Goal: Task Accomplishment & Management: Use online tool/utility

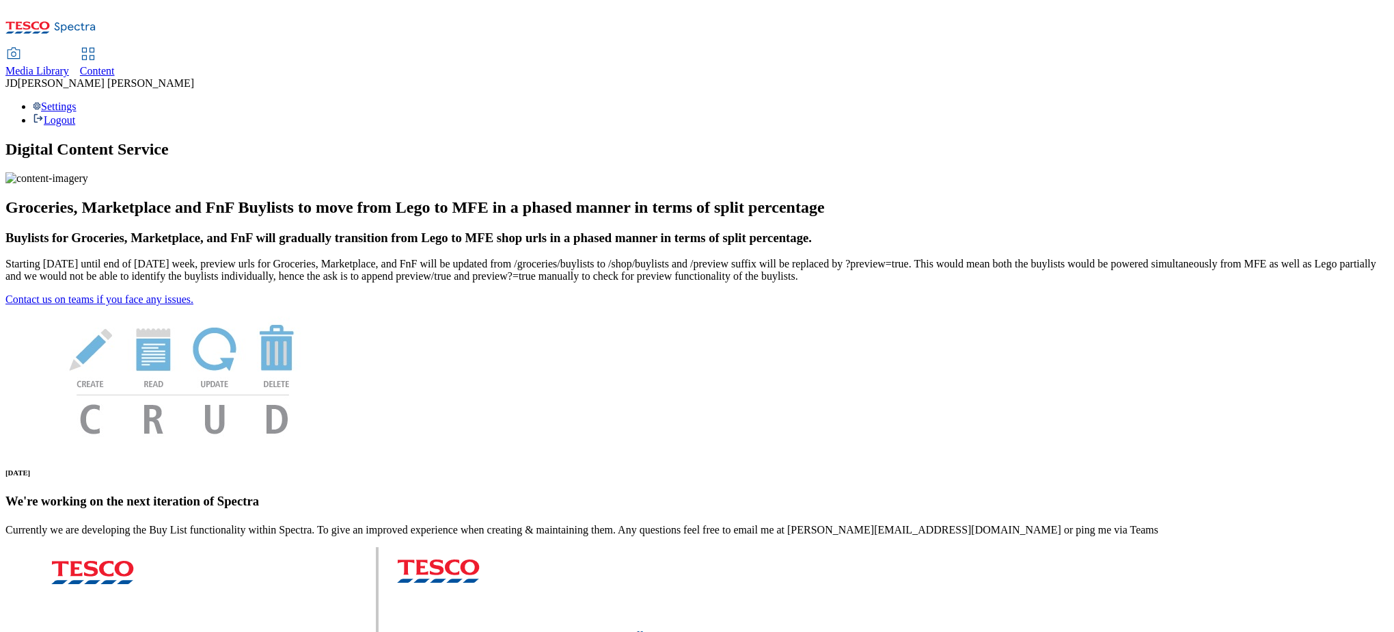
click at [115, 65] on span "Content" at bounding box center [97, 71] width 35 height 12
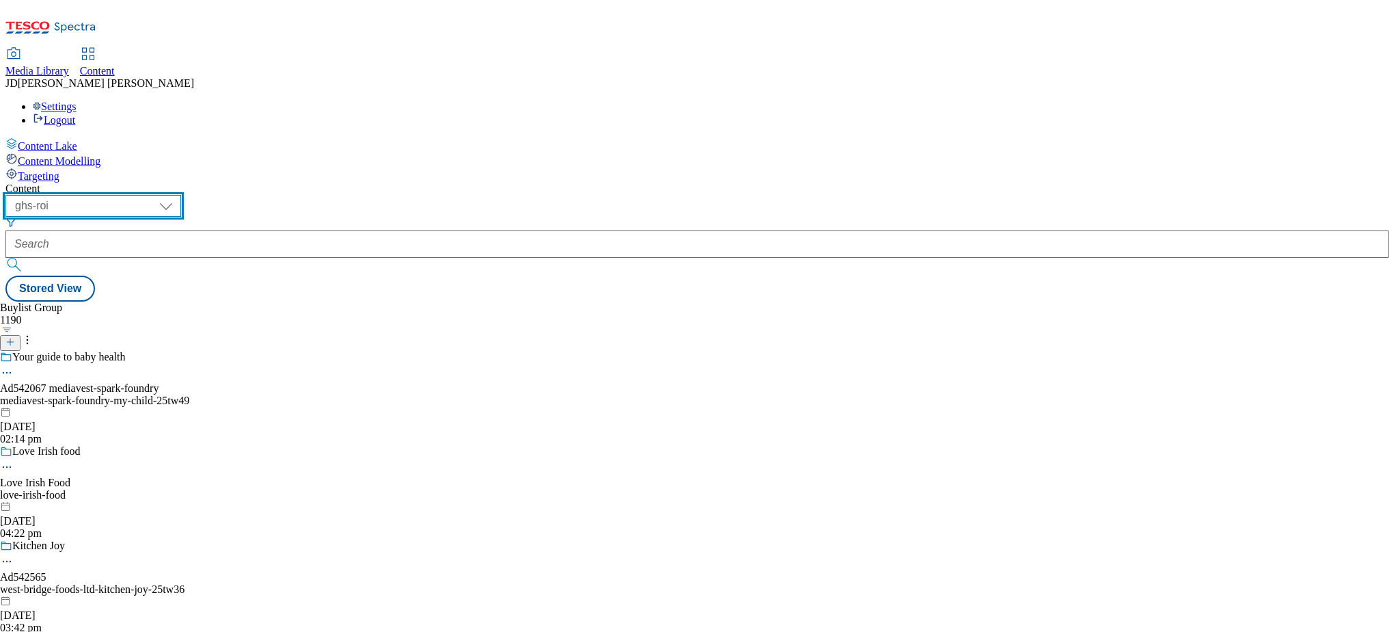
click at [181, 195] on select "ghs-roi ghs-uk" at bounding box center [93, 206] width 176 height 22
select select "ghs-uk"
click at [178, 195] on select "ghs-roi ghs-uk" at bounding box center [93, 206] width 176 height 22
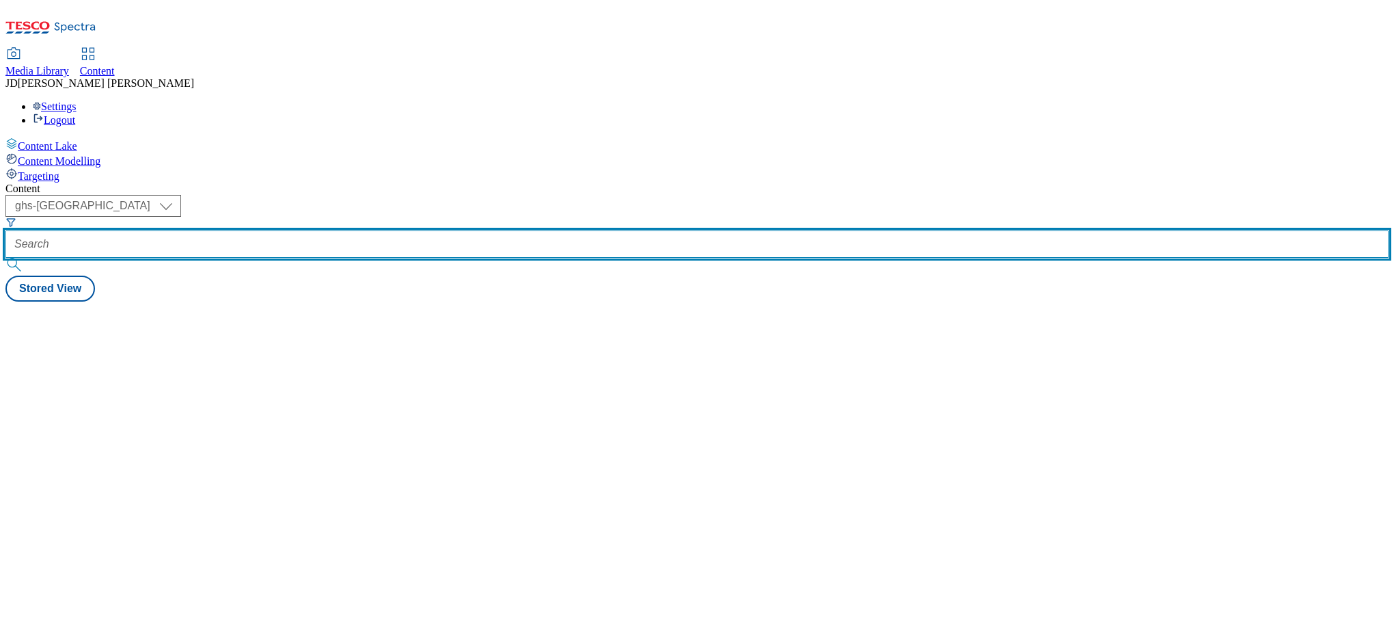
click at [346, 230] on input "text" at bounding box center [696, 243] width 1383 height 27
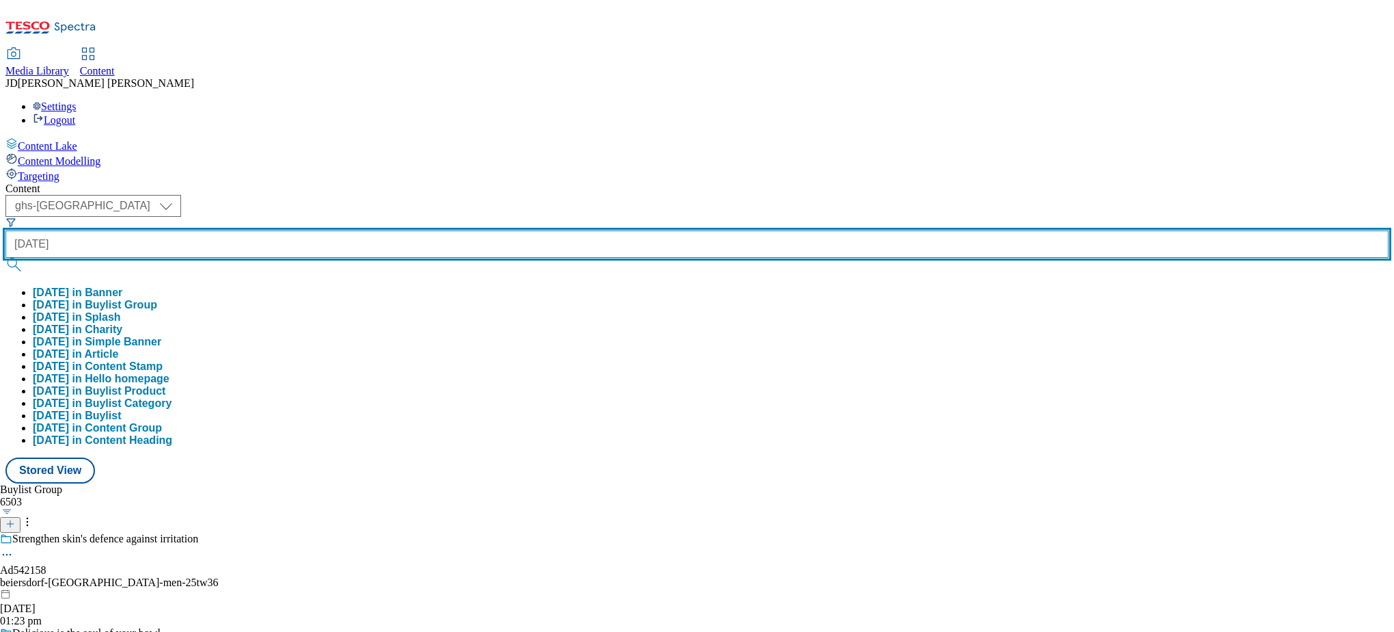
type input "halloween"
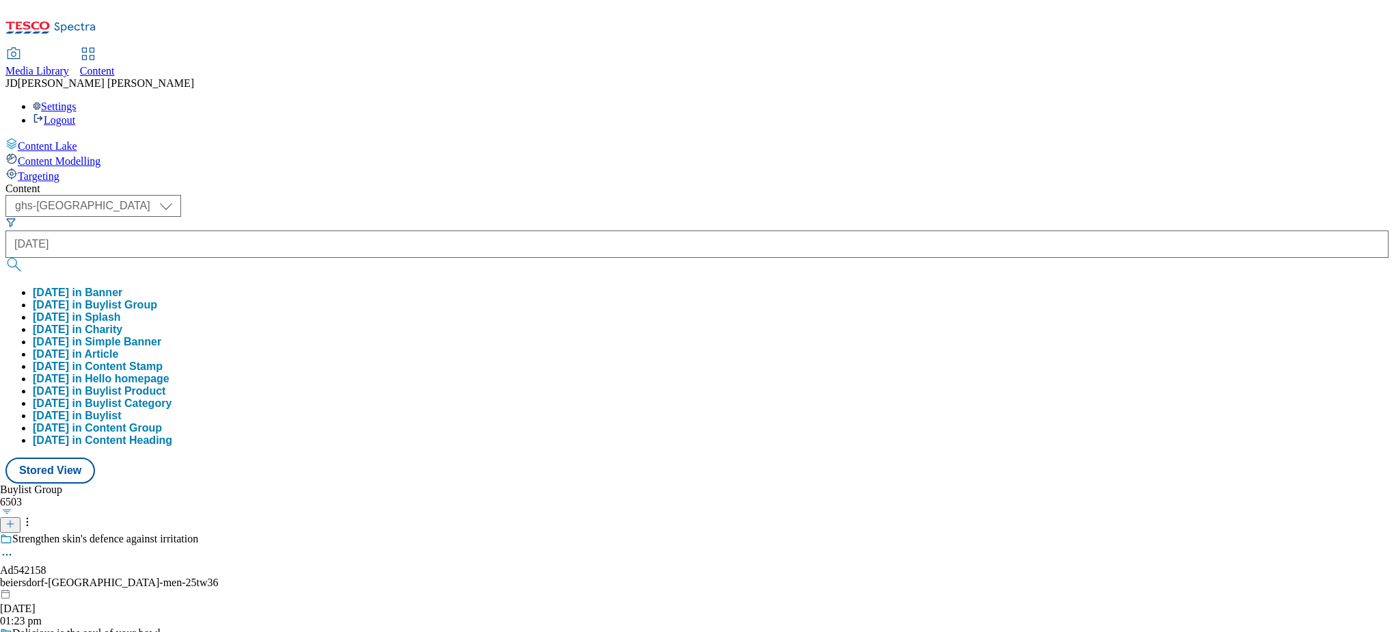
click at [157, 299] on button "halloween in Buylist Group" at bounding box center [95, 305] width 124 height 12
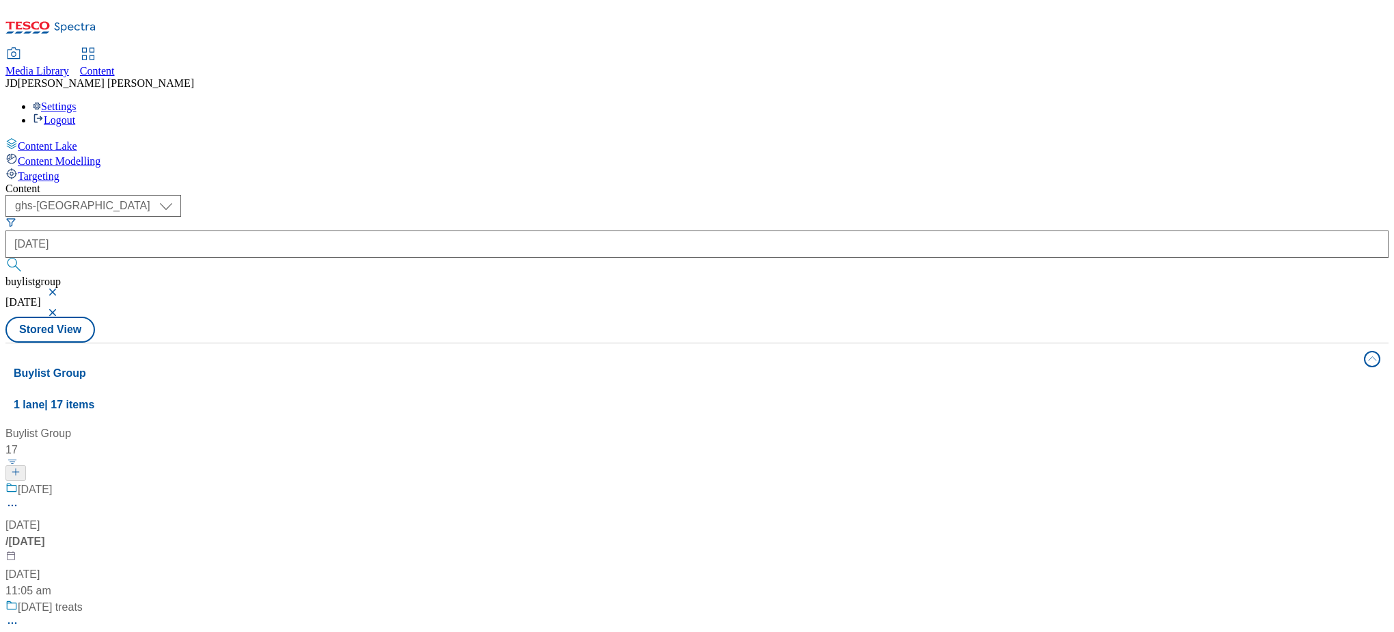
click at [176, 481] on div "Halloween Halloween / halloween 23 Sept 2024 11:05 am" at bounding box center [90, 540] width 171 height 118
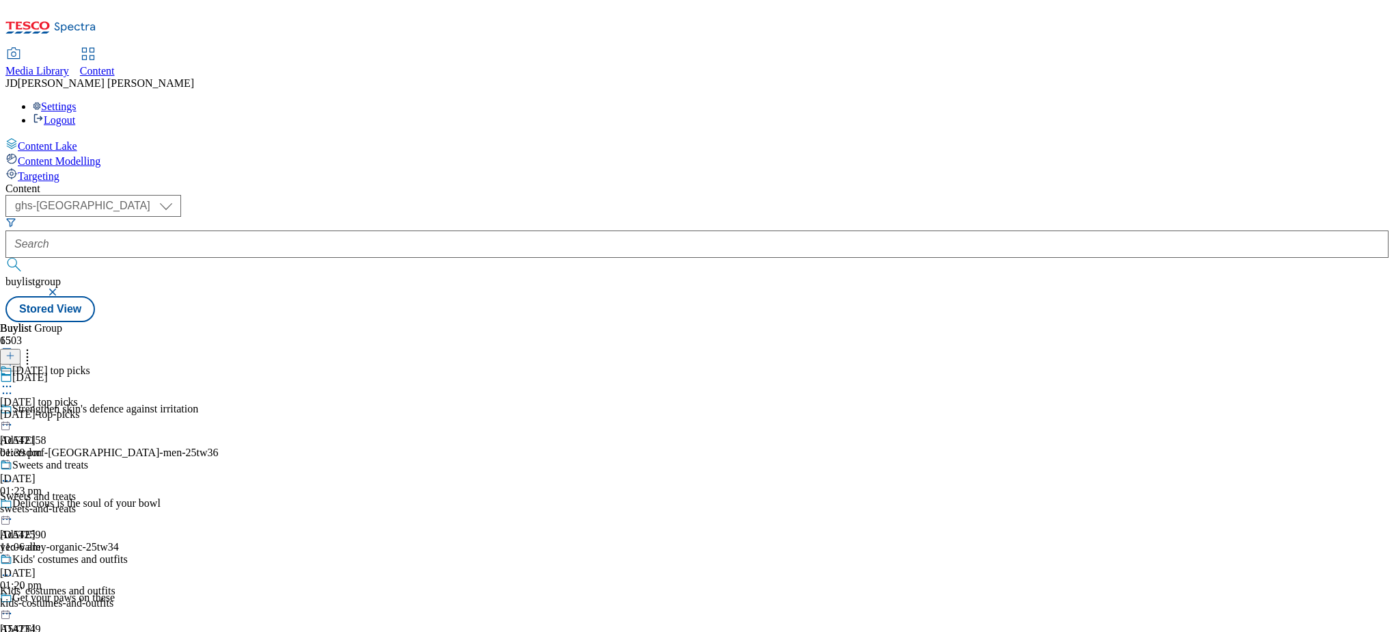
click at [14, 379] on icon at bounding box center [7, 386] width 14 height 14
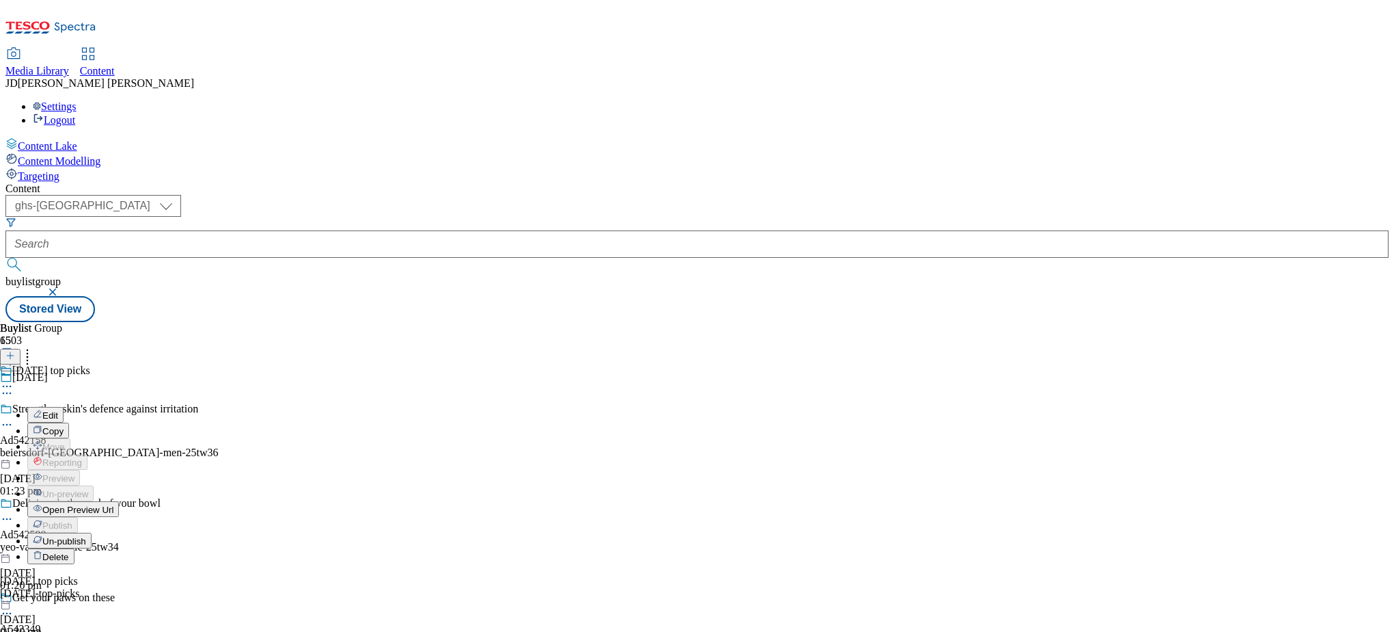
click at [64, 407] on button "Edit" at bounding box center [45, 415] width 36 height 16
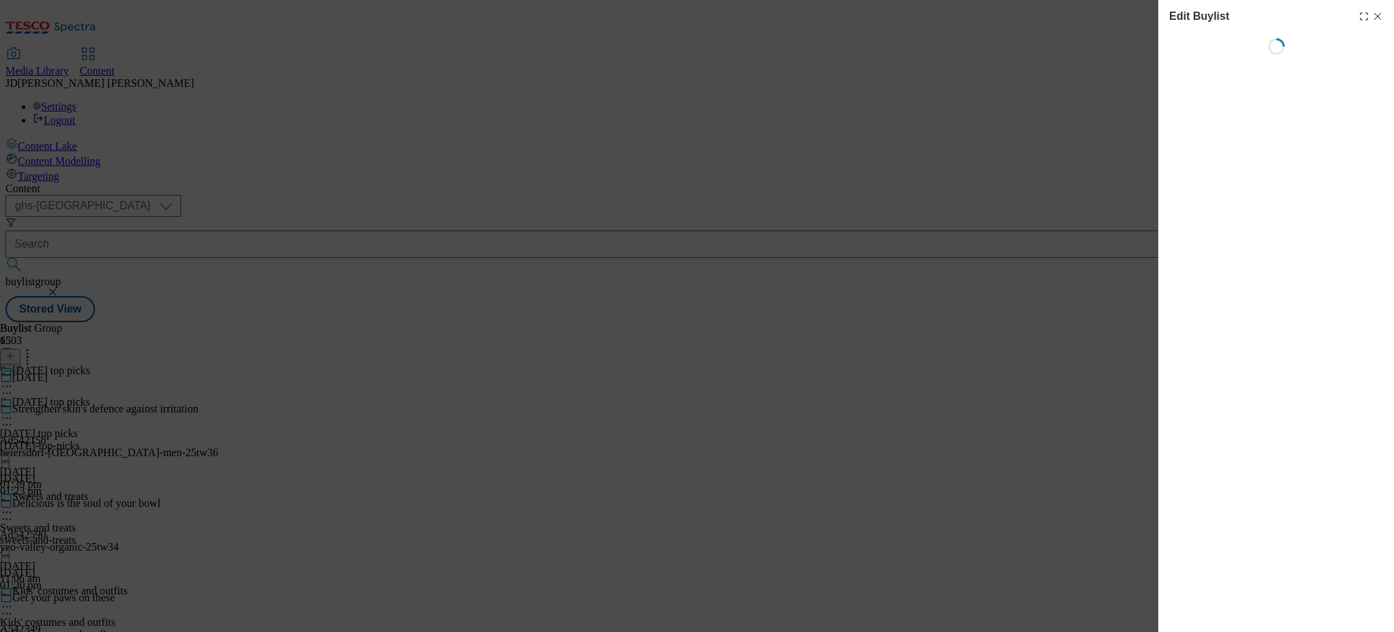
select select "evergreen"
select select "event"
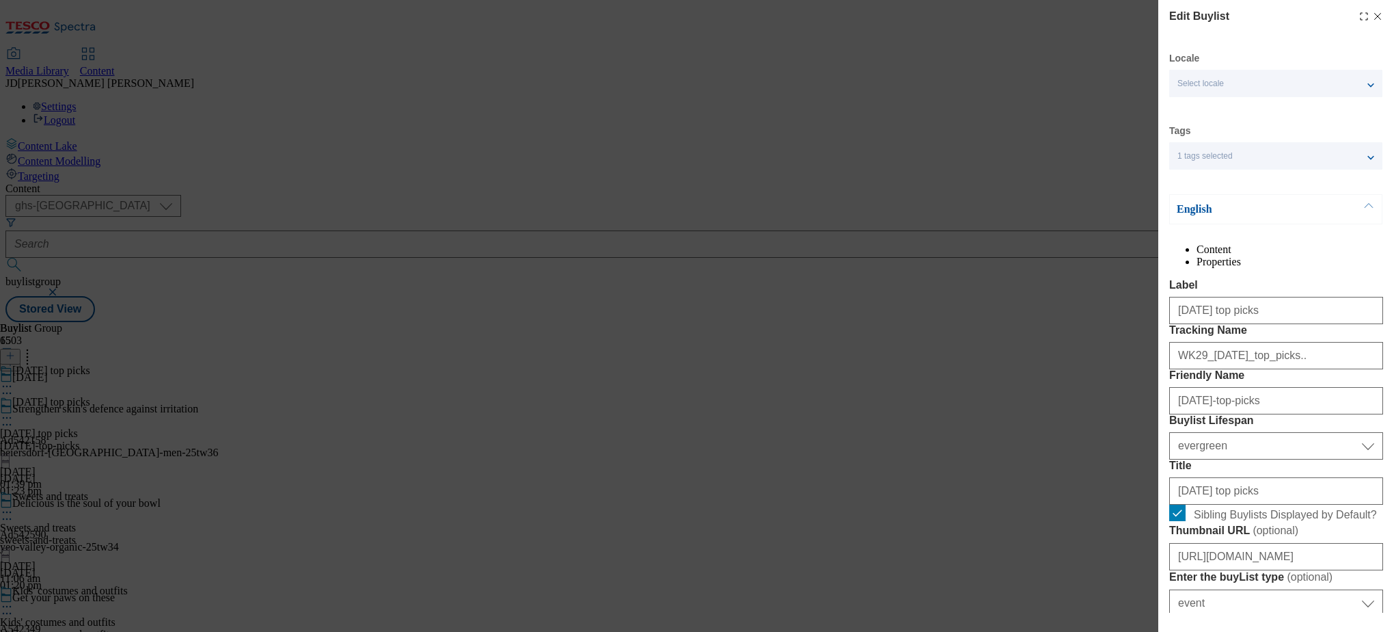
select select "Banner"
click at [1317, 267] on li "Properties" at bounding box center [1290, 262] width 187 height 12
click at [1096, 269] on div "Edit Buylist Locale Select locale English Welsh Tags 1 tags selected fnf market…" at bounding box center [697, 316] width 1394 height 632
click at [995, 295] on div "Edit Buylist Locale Select locale English Welsh Tags 1 tags selected fnf market…" at bounding box center [697, 316] width 1394 height 632
click at [1033, 198] on div "Edit Buylist Locale Select locale English Welsh Tags 1 tags selected fnf market…" at bounding box center [697, 316] width 1394 height 632
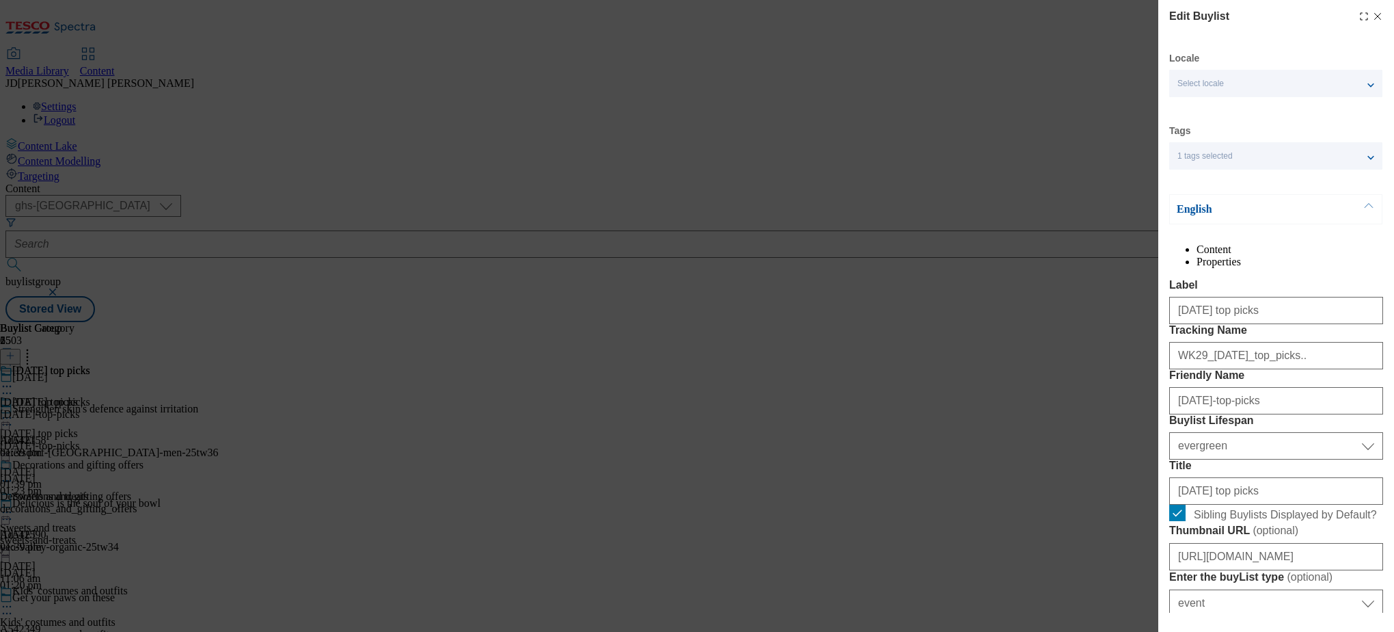
click at [1053, 394] on div "Edit Buylist Locale Select locale English Welsh Tags 1 tags selected fnf market…" at bounding box center [697, 316] width 1394 height 632
select select "evergreen"
select select "event"
select select "Banner"
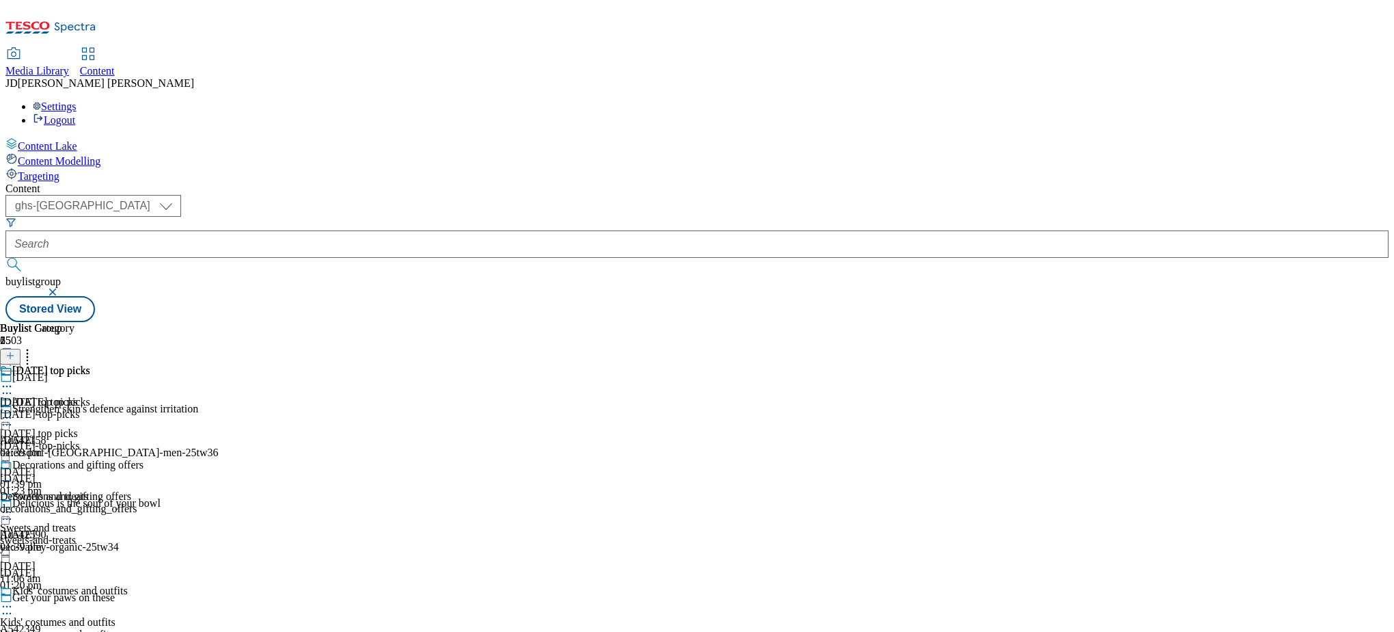
click at [1030, 322] on div "Buylist Group 6503 Halloween Strengthen skin's defence against irritation Ad542…" at bounding box center [696, 322] width 1383 height 0
click at [14, 411] on icon at bounding box center [7, 418] width 14 height 14
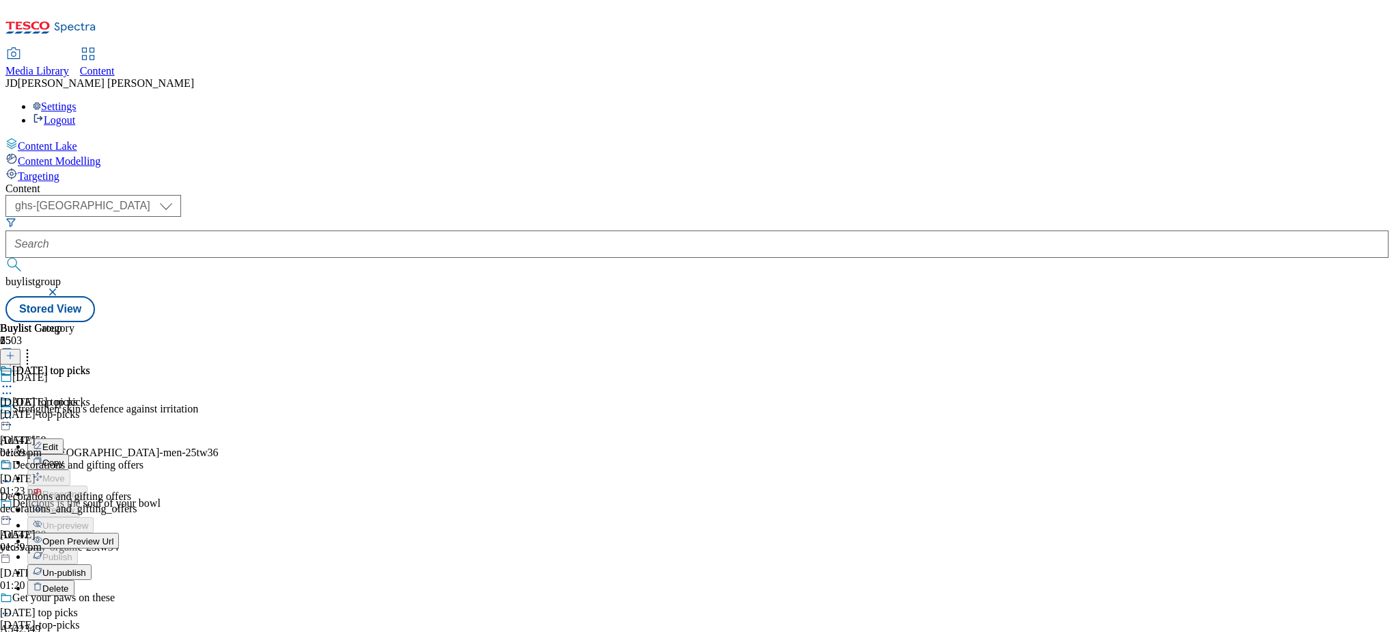
click at [632, 195] on div "( optional ) ghs-roi ghs-uk ghs-uk buylistgroup Stored View" at bounding box center [696, 258] width 1383 height 127
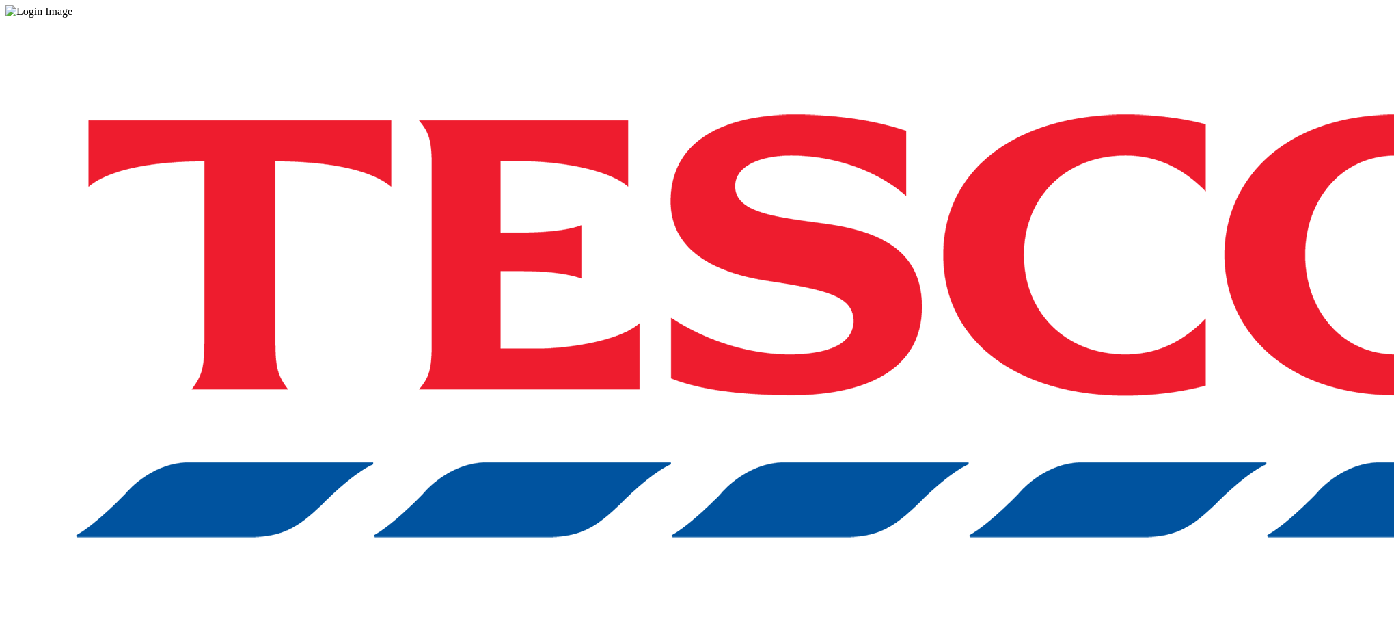
drag, startPoint x: 0, startPoint y: 0, endPoint x: 787, endPoint y: 43, distance: 788.6
click at [787, 43] on div "Log in to the Spectra’s dashboard using Tesco’s credentials. If you don’t have …" at bounding box center [696, 357] width 1383 height 679
